Goal: Transaction & Acquisition: Register for event/course

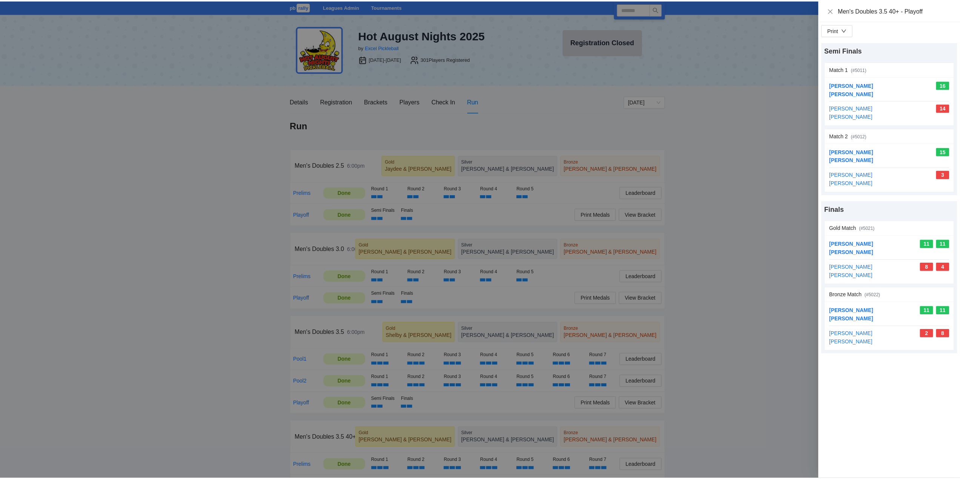
scroll to position [189, 0]
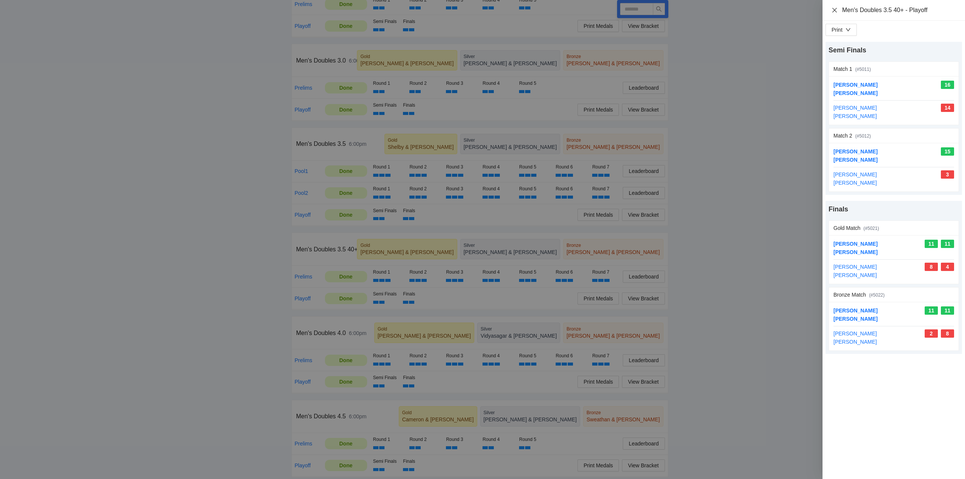
drag, startPoint x: 834, startPoint y: 10, endPoint x: 830, endPoint y: 11, distance: 4.2
click at [834, 10] on icon "close" at bounding box center [835, 10] width 6 height 6
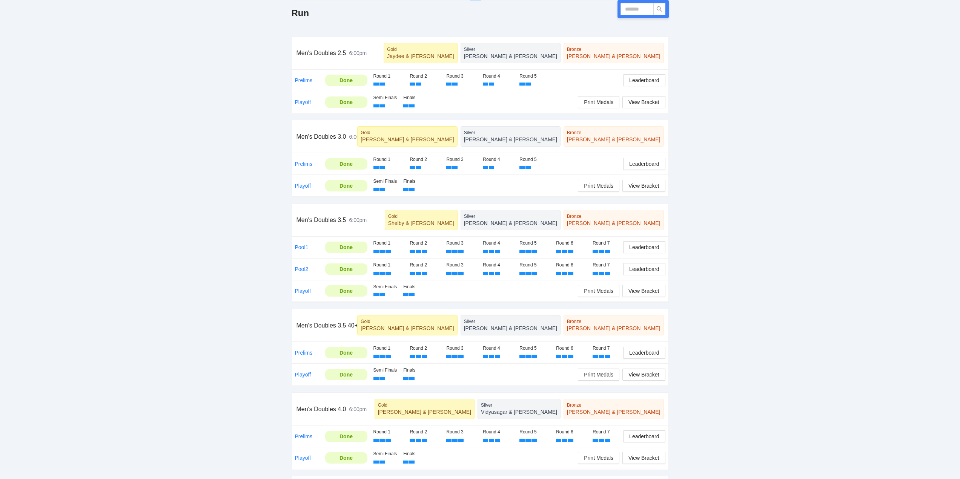
scroll to position [0, 0]
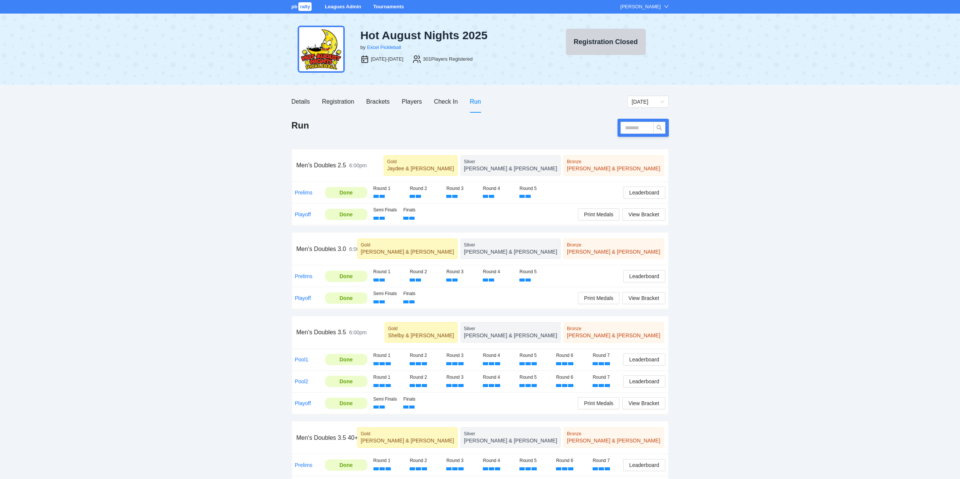
click at [384, 5] on link "Tournaments" at bounding box center [388, 7] width 31 height 6
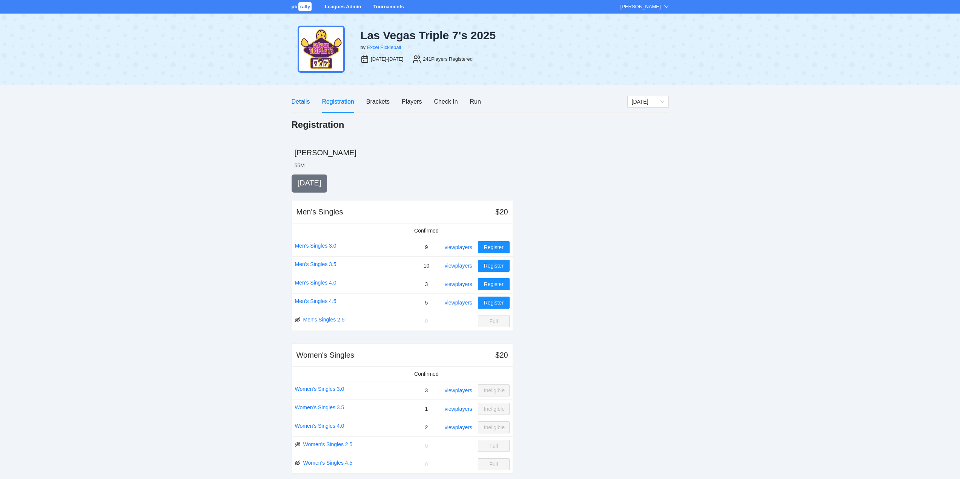
click at [299, 101] on div "Details" at bounding box center [300, 101] width 18 height 9
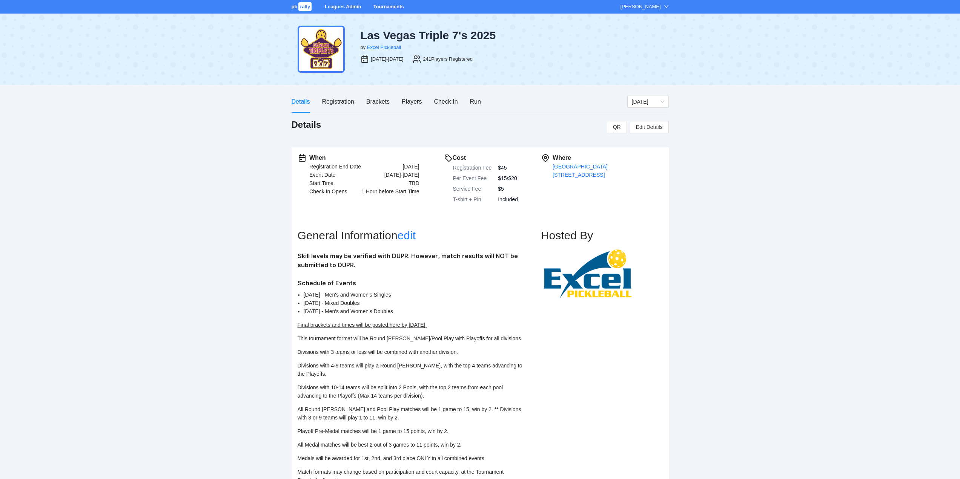
click at [384, 5] on link "Tournaments" at bounding box center [388, 7] width 31 height 6
